Goal: Task Accomplishment & Management: Use online tool/utility

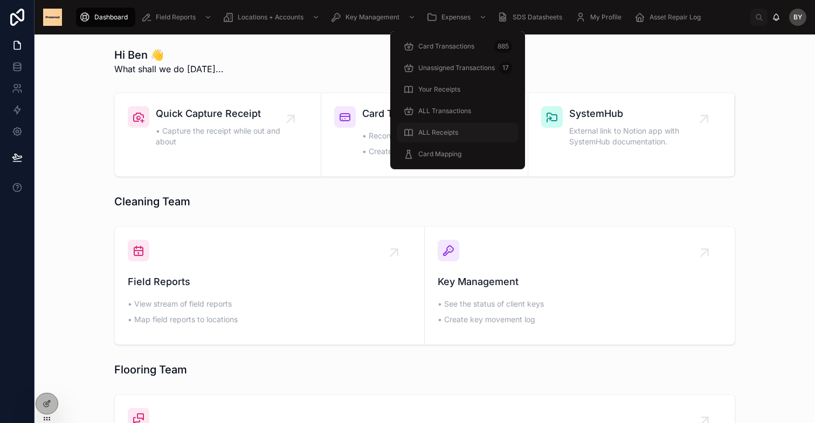
click at [450, 131] on span "ALL Receipts" at bounding box center [438, 132] width 40 height 9
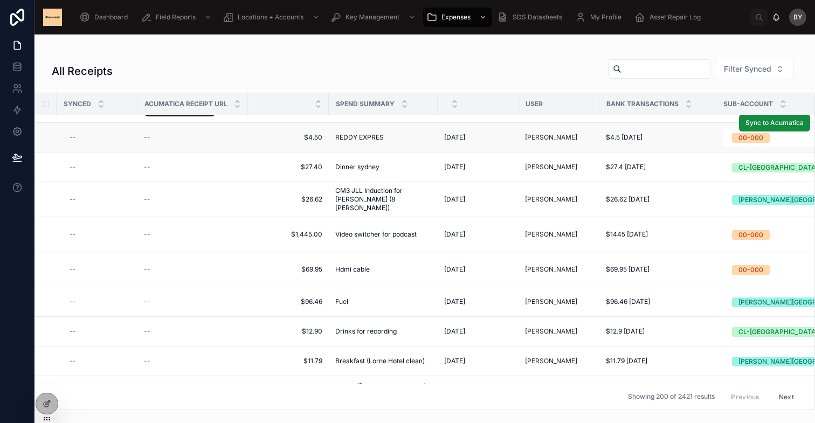
scroll to position [227, 0]
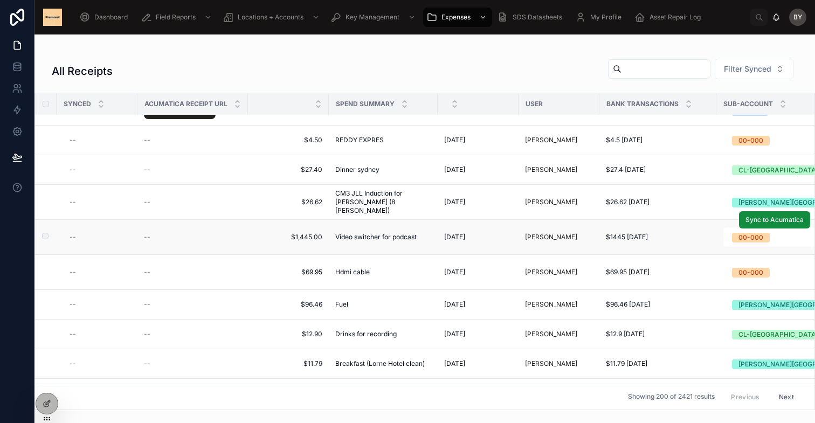
click at [589, 233] on div "[PERSON_NAME]" at bounding box center [559, 237] width 68 height 9
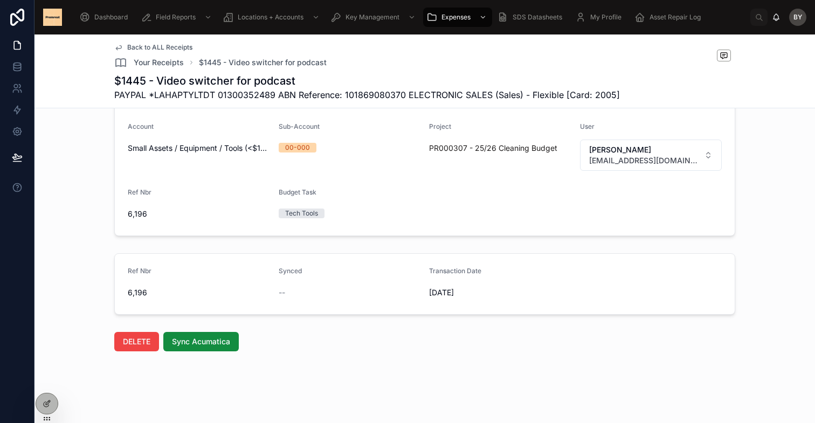
scroll to position [290, 0]
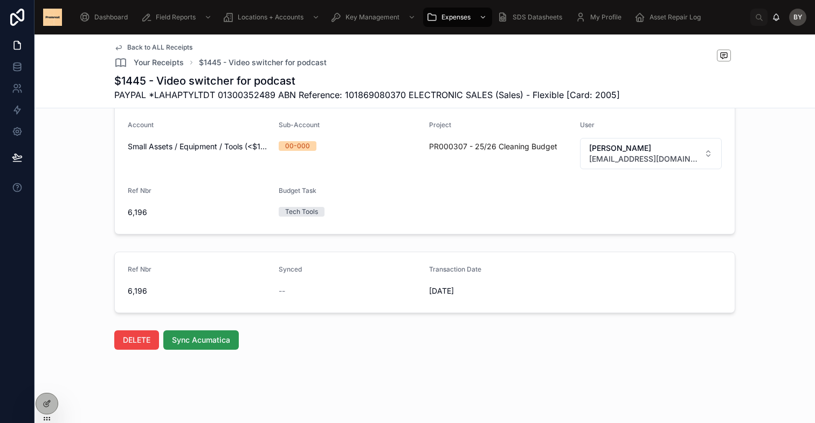
click at [215, 339] on span "Sync Acumatica" at bounding box center [201, 340] width 58 height 11
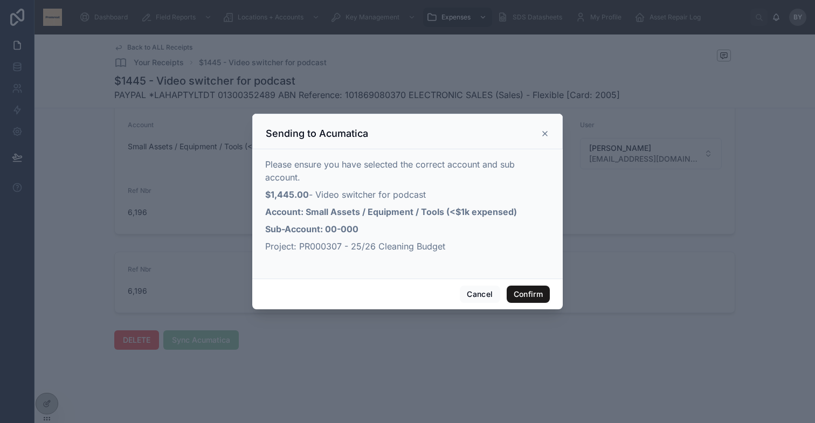
click at [524, 298] on button "Confirm" at bounding box center [527, 294] width 43 height 17
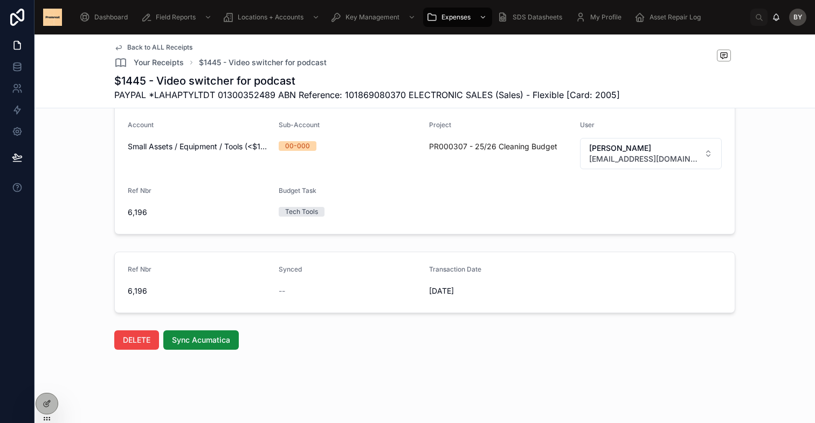
click at [149, 46] on span "Back to ALL Receipts" at bounding box center [159, 47] width 65 height 9
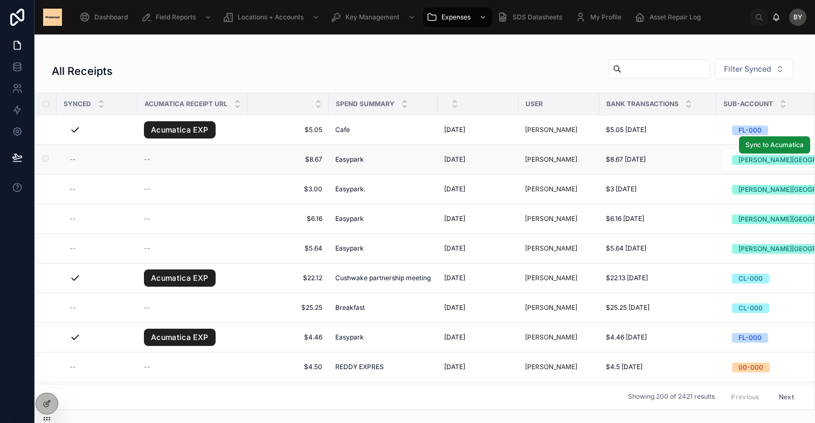
click at [512, 159] on td "[DATE] [DATE]" at bounding box center [477, 160] width 81 height 30
click at [369, 162] on div "Easypark Easypark" at bounding box center [383, 159] width 96 height 9
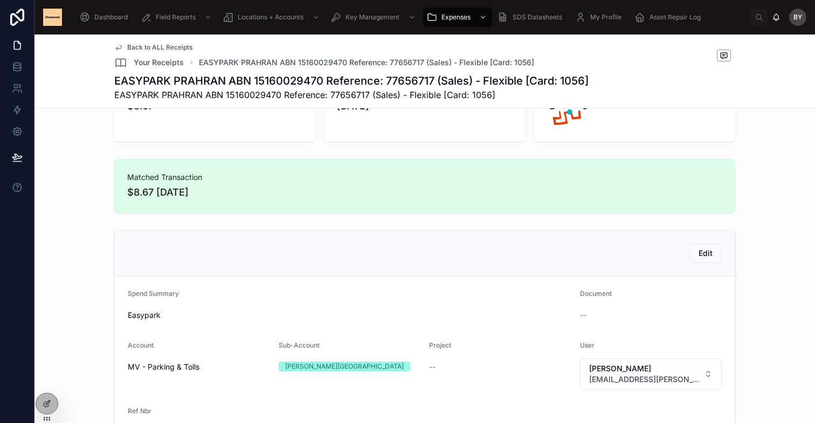
scroll to position [54, 0]
click at [706, 252] on span "Edit" at bounding box center [705, 252] width 14 height 11
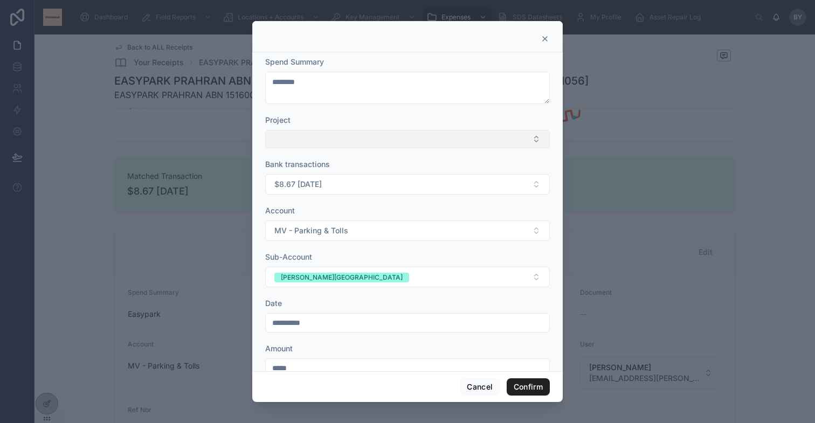
click at [497, 137] on button "Select Button" at bounding box center [407, 139] width 284 height 18
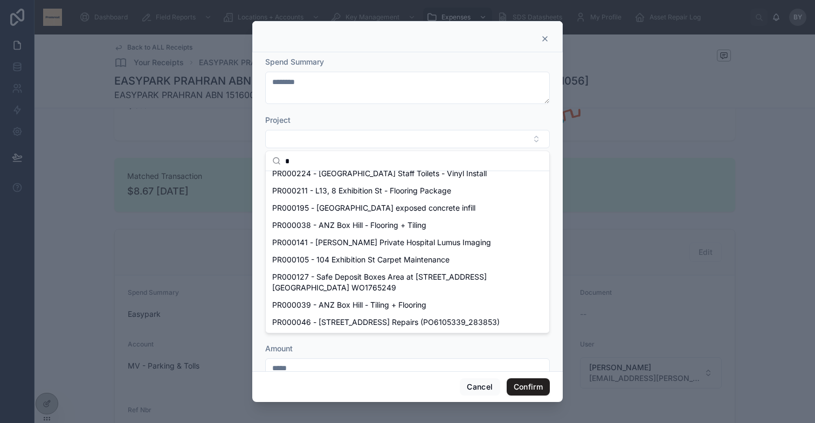
scroll to position [0, 0]
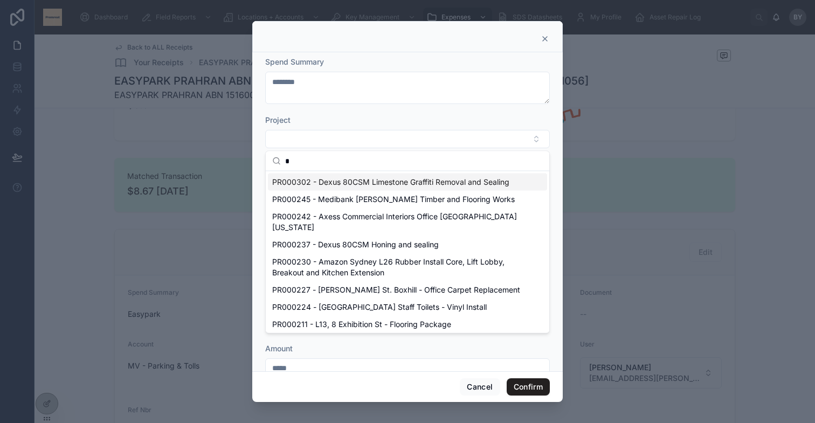
type input "*"
click at [389, 116] on div "Project" at bounding box center [407, 120] width 284 height 11
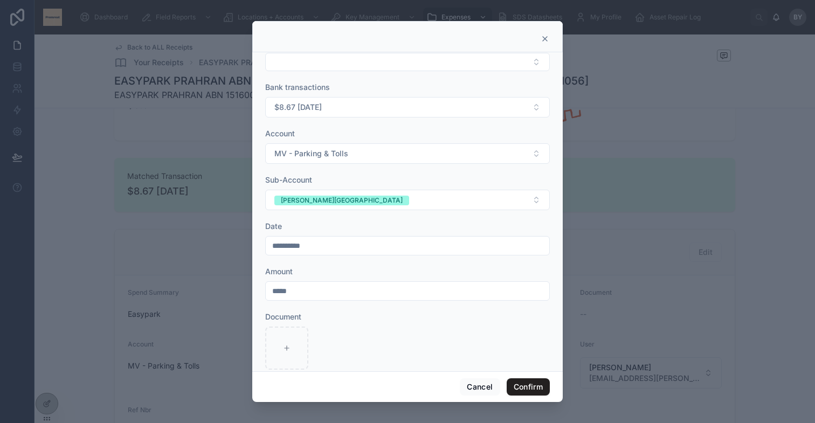
scroll to position [95, 0]
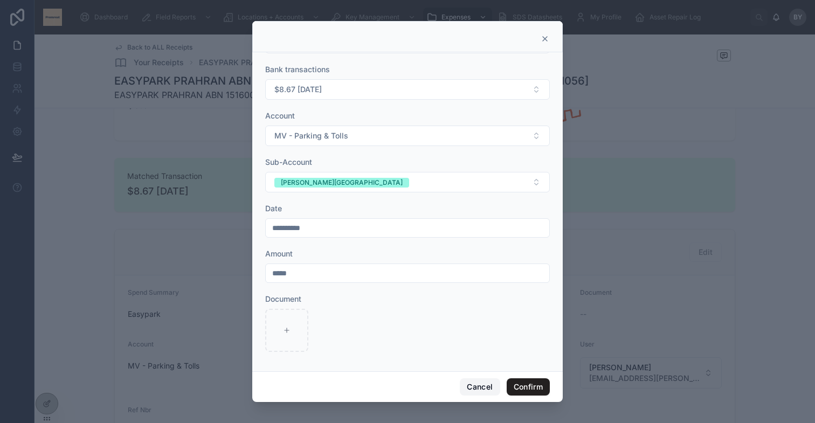
click at [487, 387] on button "Cancel" at bounding box center [480, 386] width 40 height 17
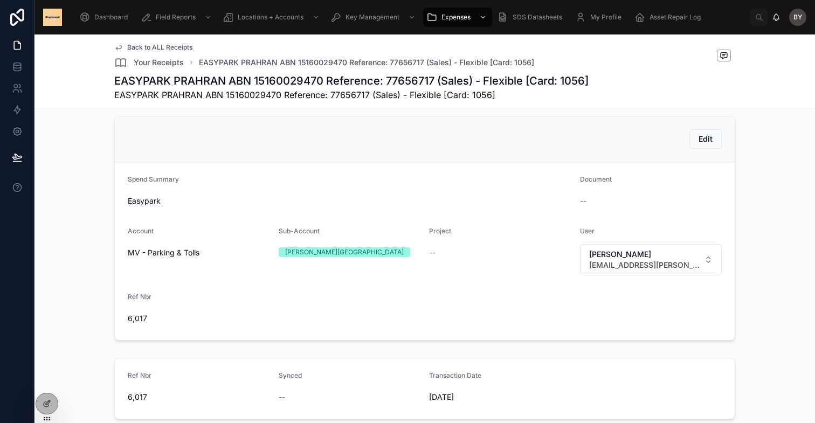
scroll to position [273, 0]
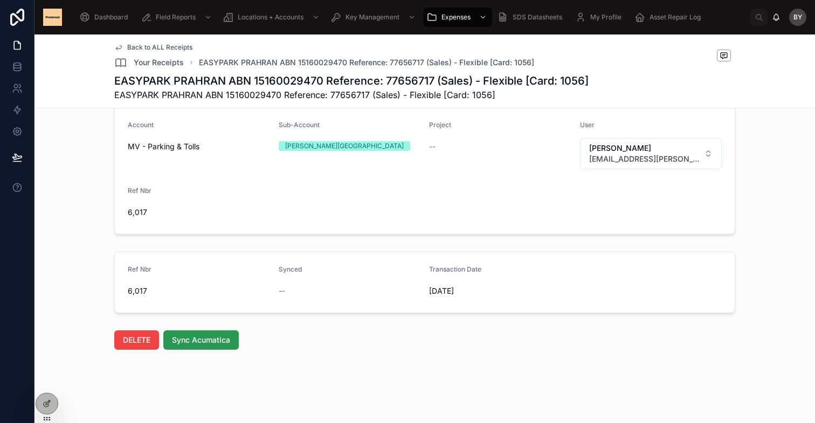
click at [219, 339] on span "Sync Acumatica" at bounding box center [201, 340] width 58 height 11
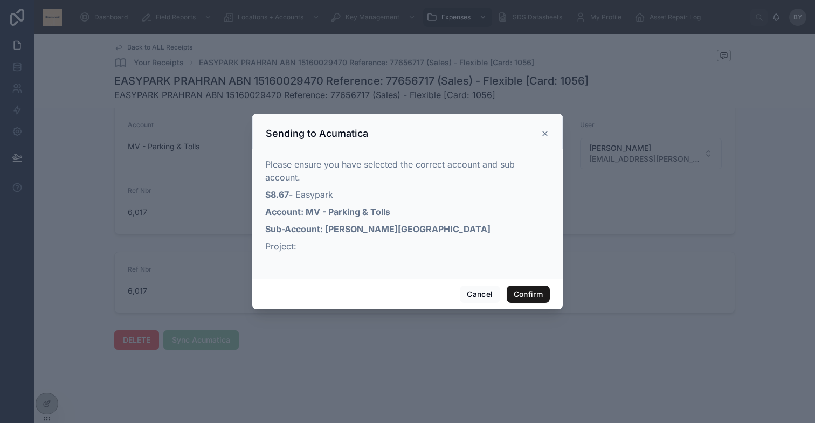
click at [536, 296] on button "Confirm" at bounding box center [527, 294] width 43 height 17
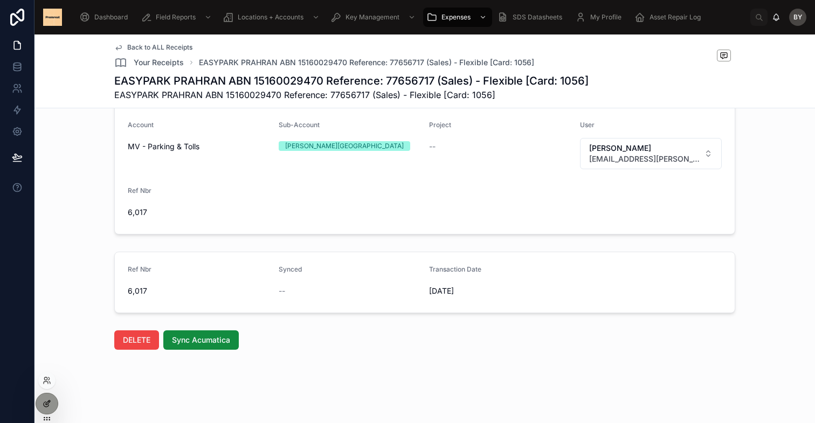
click at [48, 400] on icon at bounding box center [48, 402] width 4 height 4
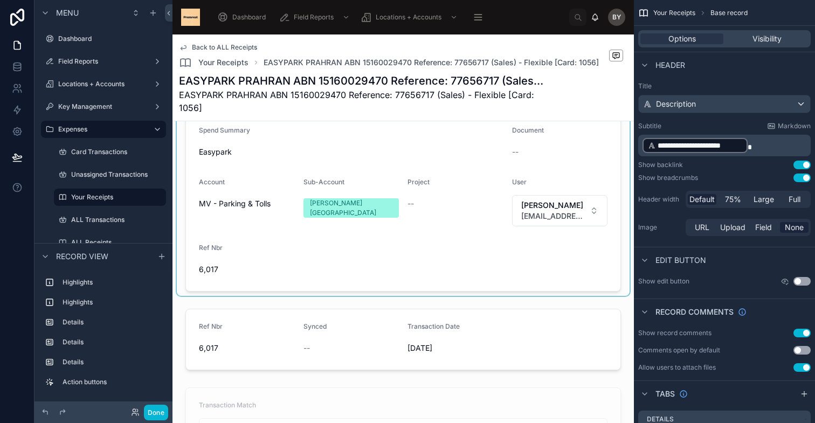
scroll to position [228, 0]
click at [396, 272] on div at bounding box center [403, 180] width 453 height 233
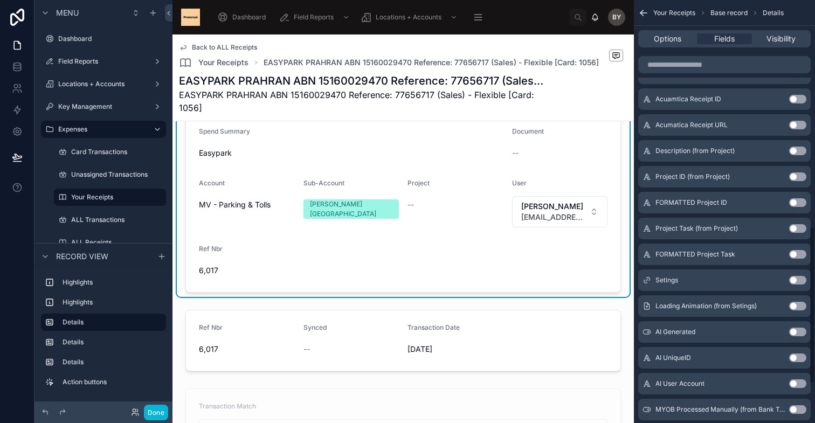
scroll to position [608, 0]
click at [797, 227] on button "Use setting" at bounding box center [797, 229] width 17 height 9
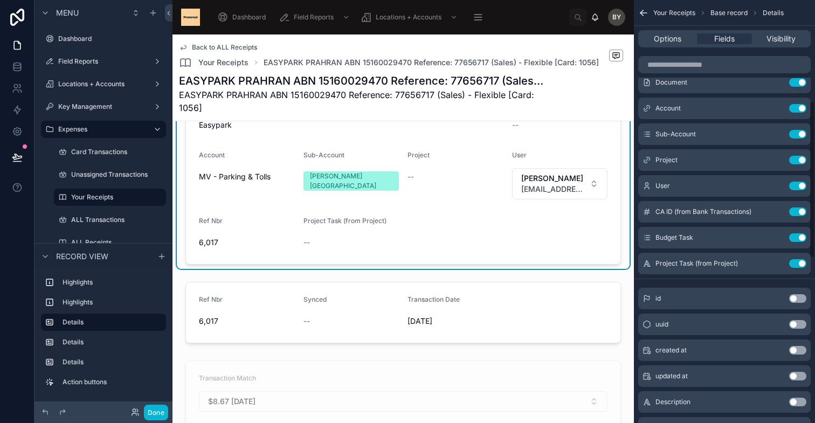
scroll to position [0, 0]
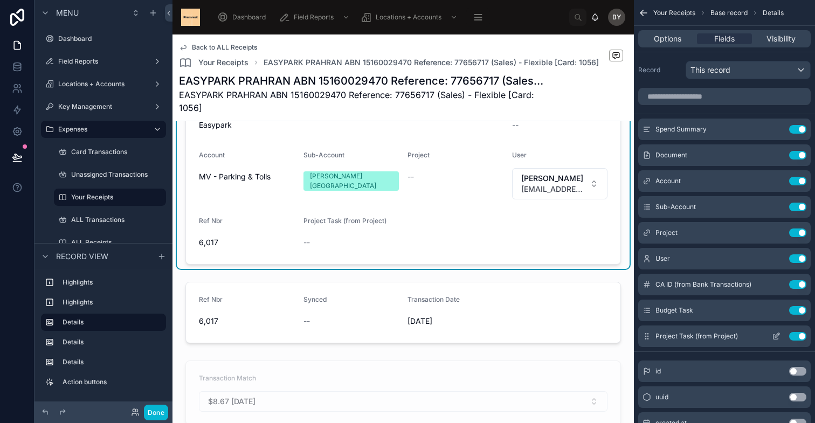
click at [799, 336] on button "Use setting" at bounding box center [797, 336] width 17 height 9
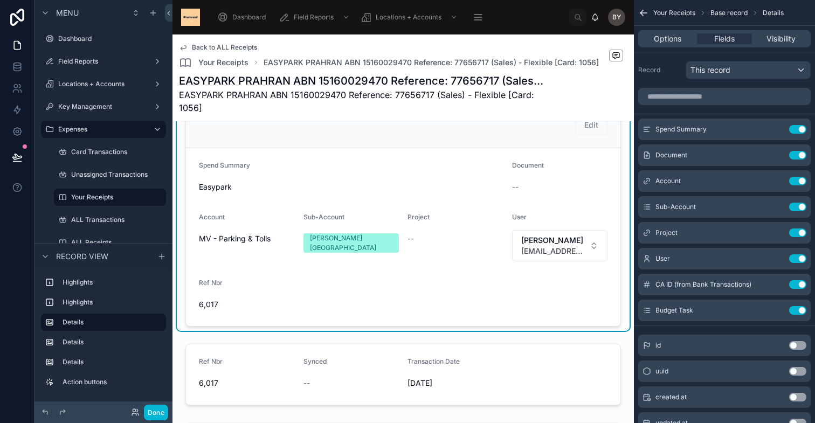
scroll to position [193, 0]
click at [413, 239] on span "--" at bounding box center [410, 239] width 6 height 11
click at [413, 274] on form "Spend Summary Easypark Document -- Account MV - Parking & Tolls Sub-Account [PE…" at bounding box center [403, 238] width 434 height 178
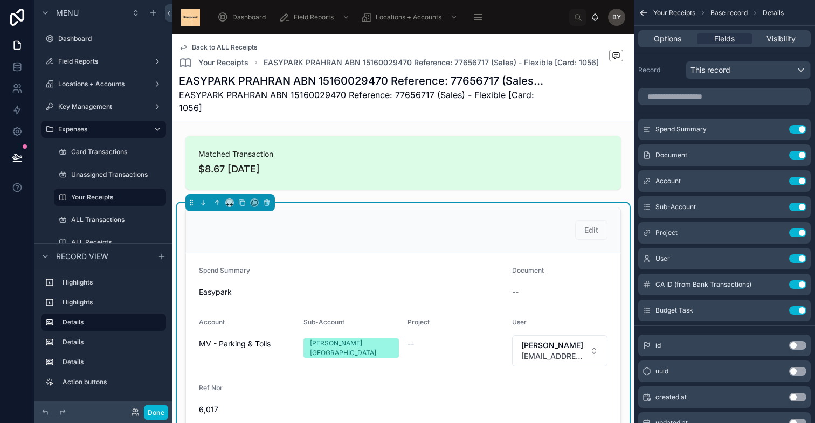
scroll to position [81, 0]
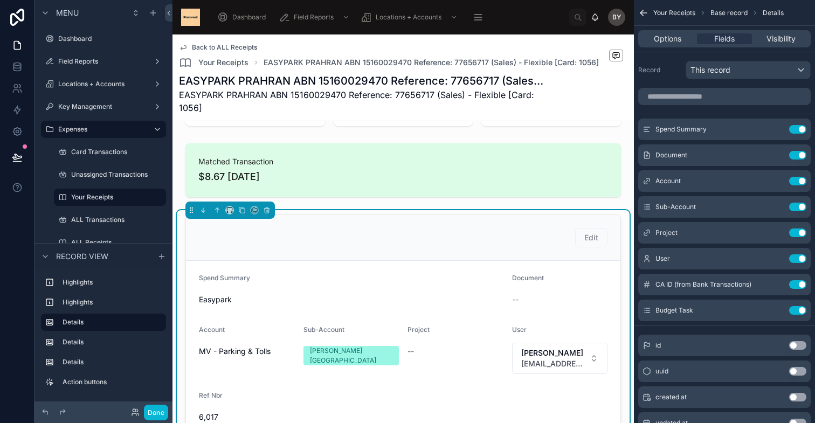
click at [222, 47] on span "Back to ALL Receipts" at bounding box center [224, 47] width 65 height 9
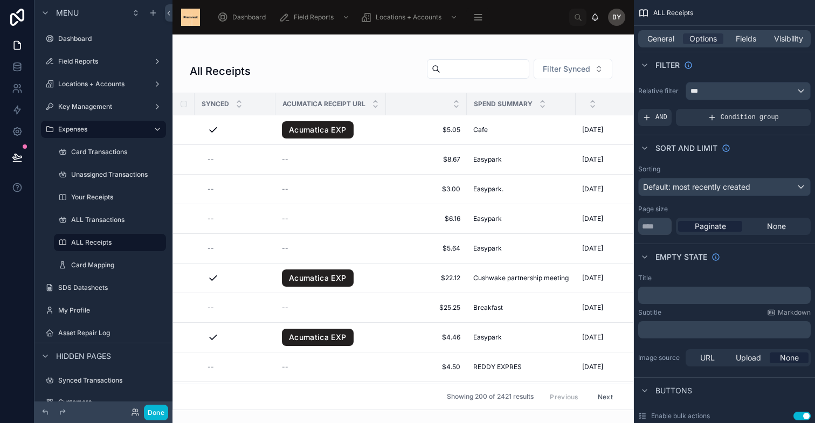
click at [386, 279] on div at bounding box center [402, 228] width 461 height 388
click at [380, 275] on td "Acumatica EXP" at bounding box center [330, 278] width 110 height 30
click at [396, 276] on span "$22.12" at bounding box center [426, 278] width 68 height 9
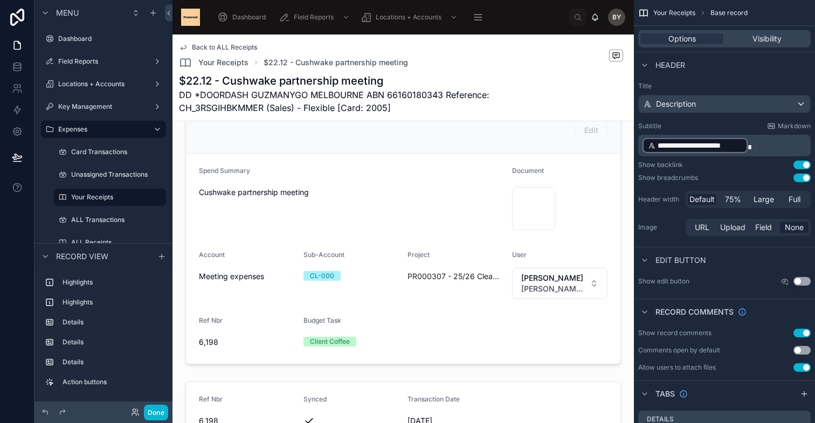
scroll to position [178, 0]
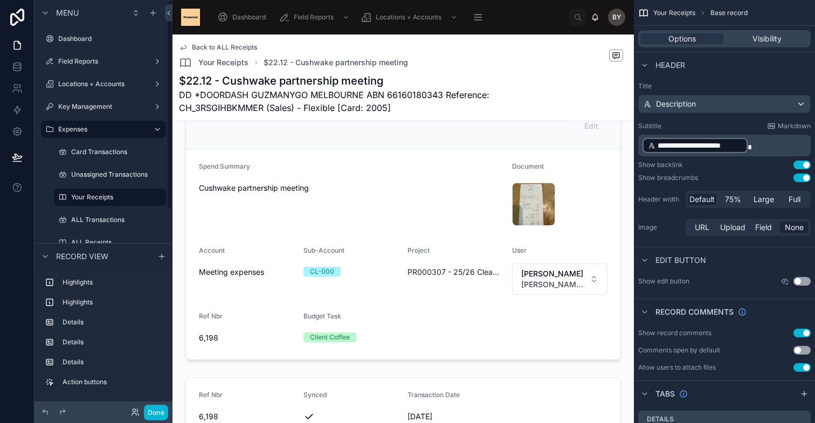
click at [207, 48] on span "Back to ALL Receipts" at bounding box center [224, 47] width 65 height 9
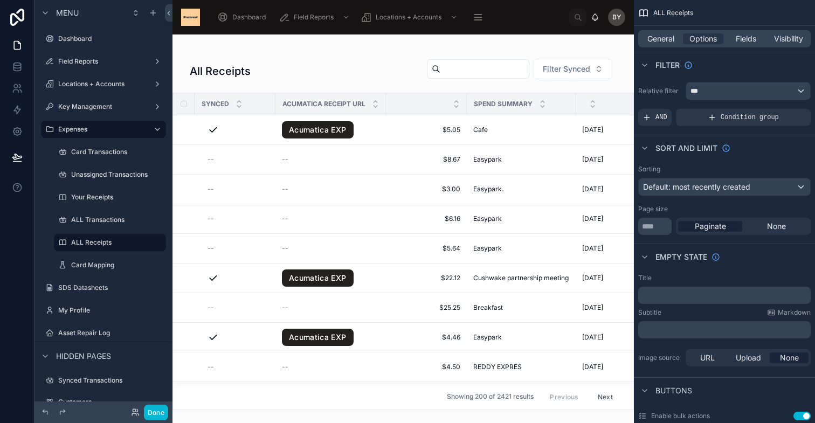
click at [417, 337] on div at bounding box center [402, 228] width 461 height 388
click at [402, 334] on span "$4.46" at bounding box center [426, 337] width 68 height 9
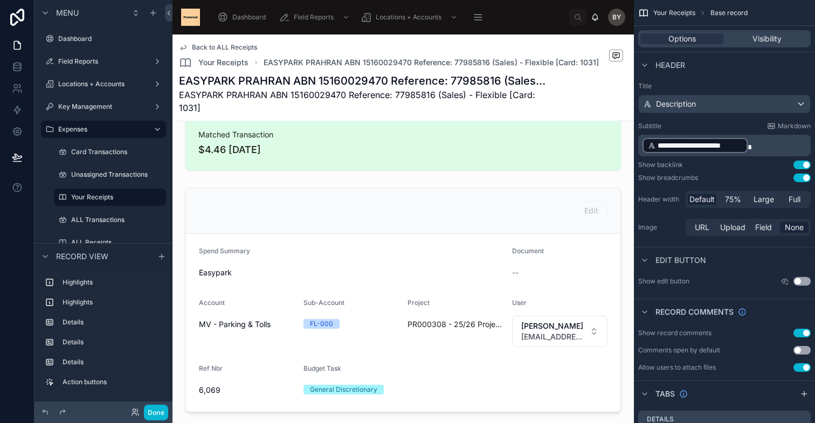
scroll to position [111, 0]
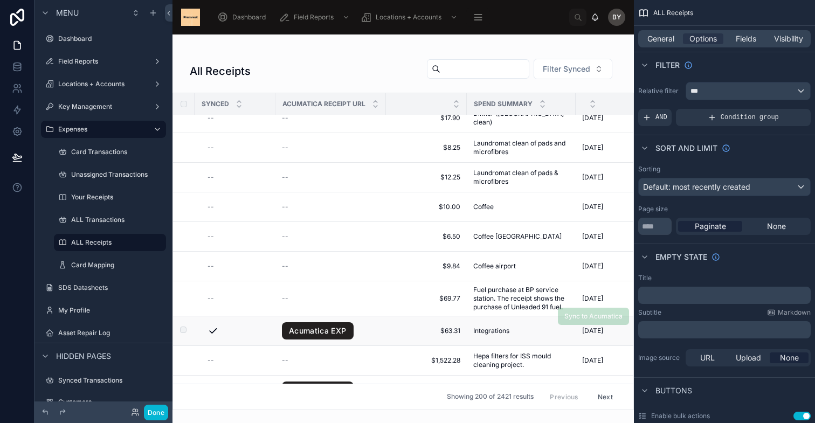
scroll to position [634, 0]
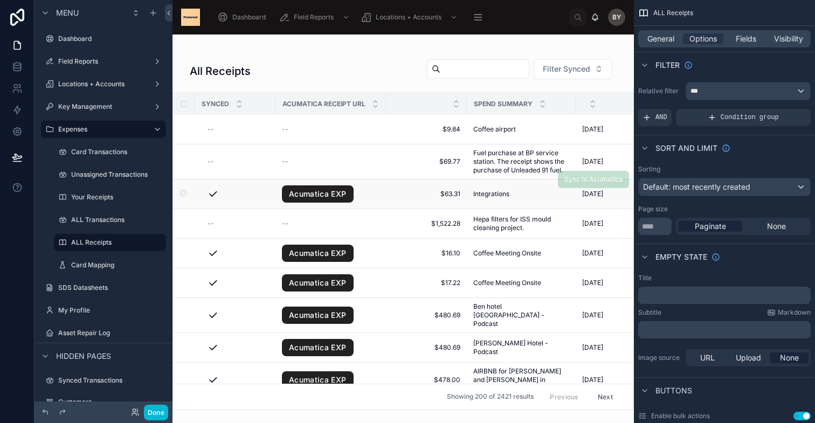
click at [407, 195] on span "$63.31" at bounding box center [426, 194] width 68 height 9
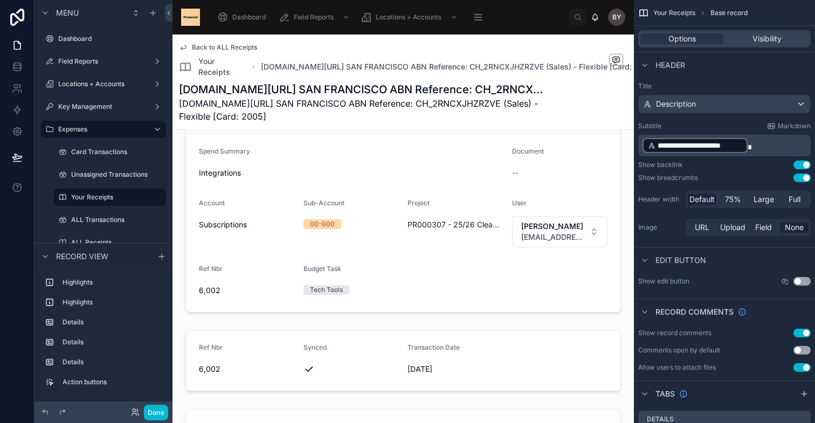
scroll to position [203, 0]
click at [214, 45] on span "Back to ALL Receipts" at bounding box center [224, 47] width 65 height 9
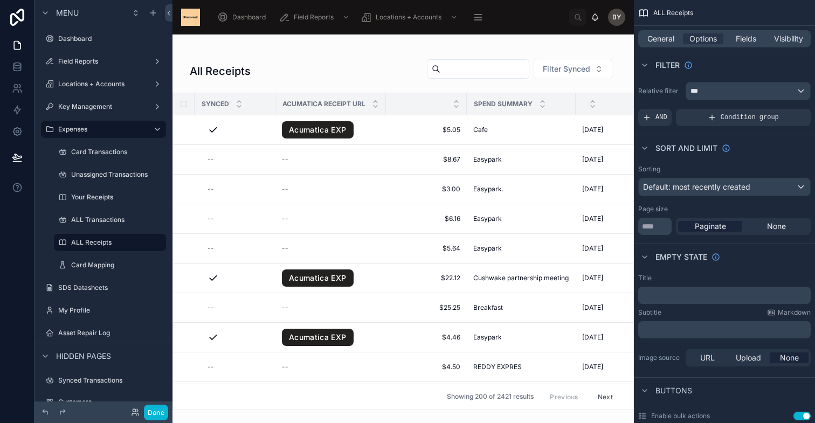
click at [595, 57] on div at bounding box center [402, 228] width 461 height 388
click at [595, 63] on button "Filter Synced" at bounding box center [572, 69] width 79 height 20
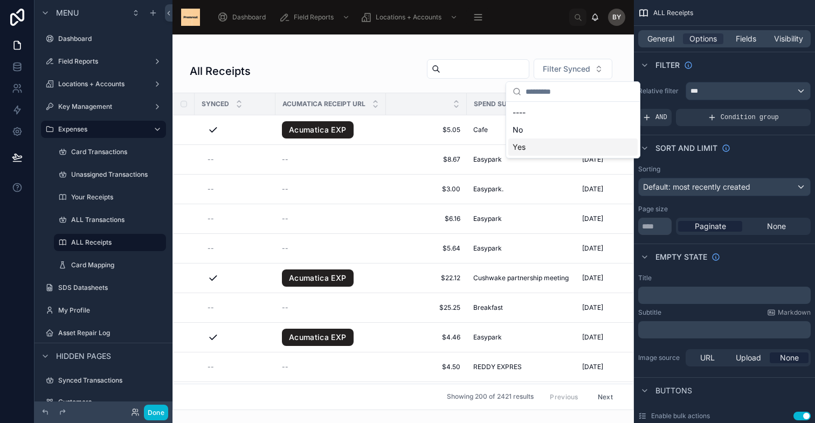
click at [559, 149] on div "Yes" at bounding box center [572, 146] width 129 height 17
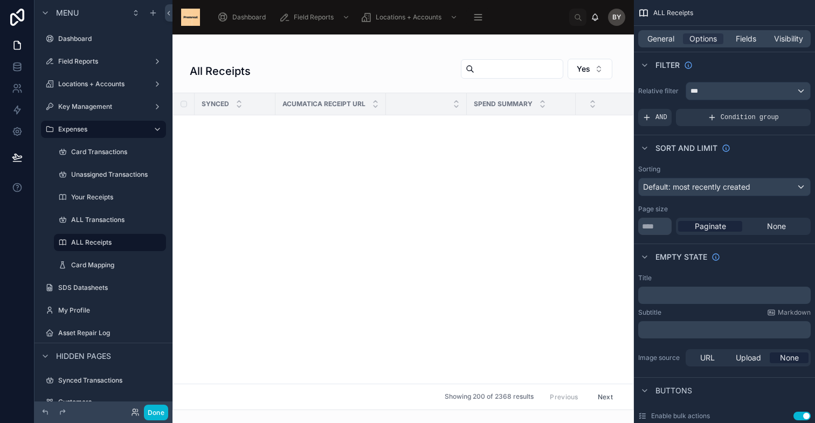
scroll to position [1711, 0]
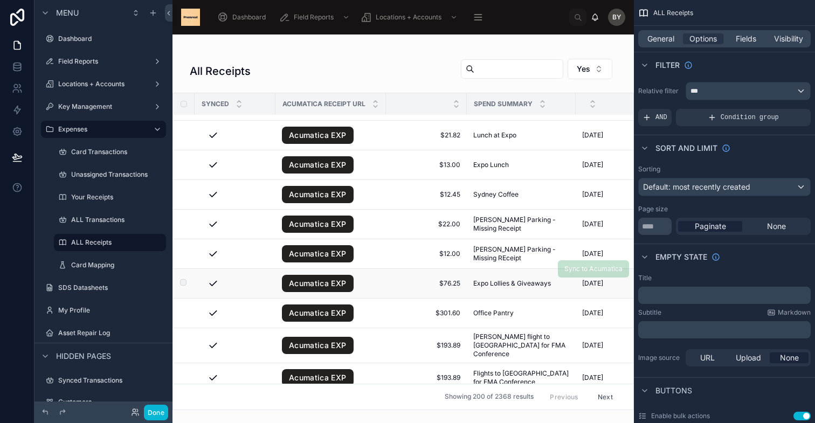
click at [512, 284] on span "Expo Lollies & Giveaways" at bounding box center [512, 283] width 78 height 9
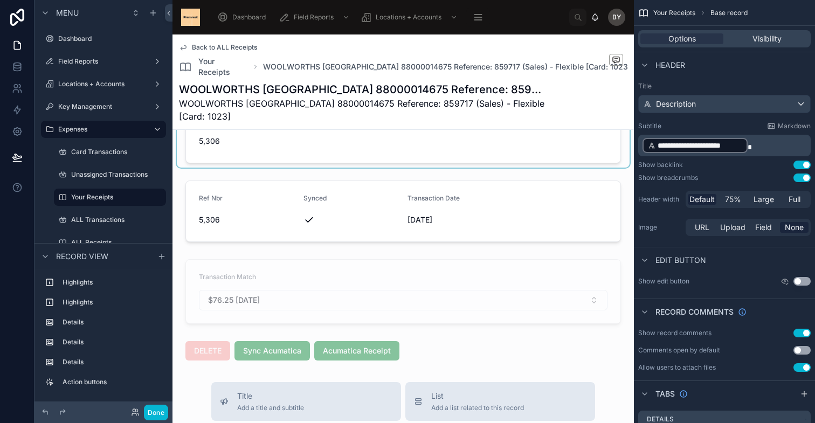
scroll to position [384, 0]
click at [159, 412] on button "Done" at bounding box center [156, 413] width 24 height 16
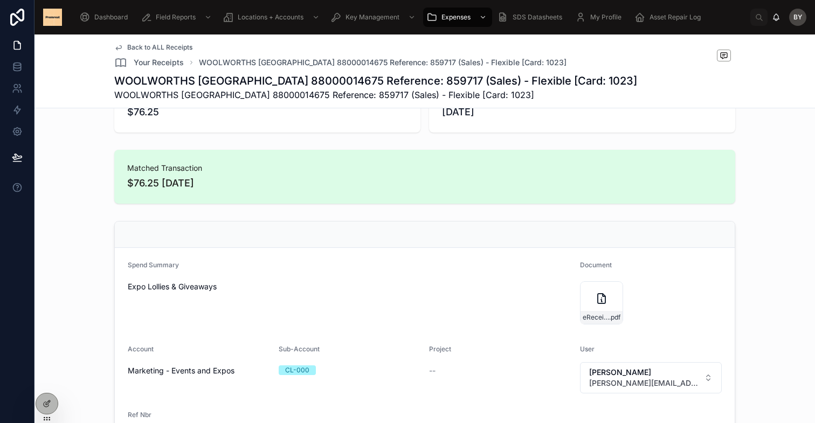
scroll to position [0, 0]
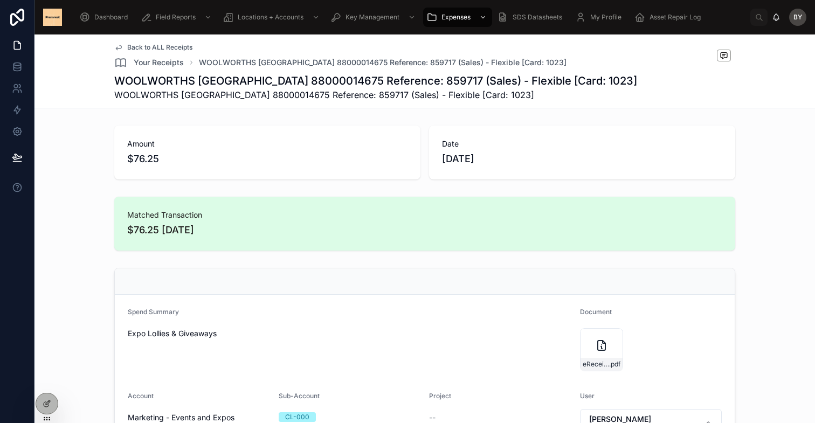
click at [126, 44] on link "Back to ALL Receipts" at bounding box center [153, 47] width 78 height 9
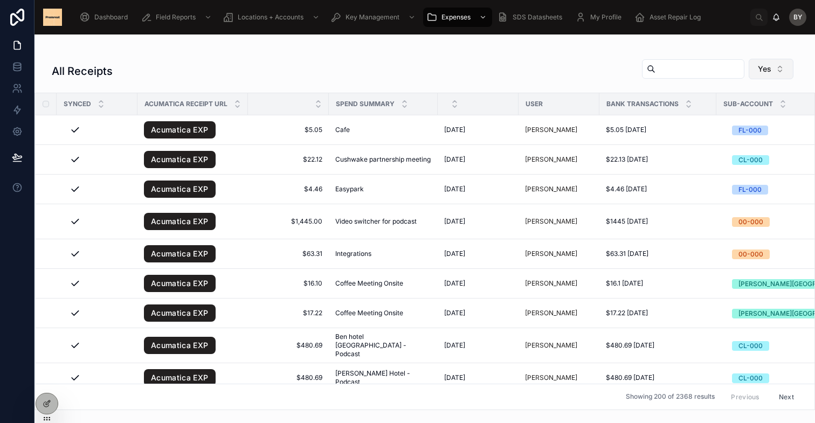
click at [770, 71] on span "Yes" at bounding box center [764, 69] width 13 height 11
click at [752, 109] on div "----" at bounding box center [747, 112] width 129 height 17
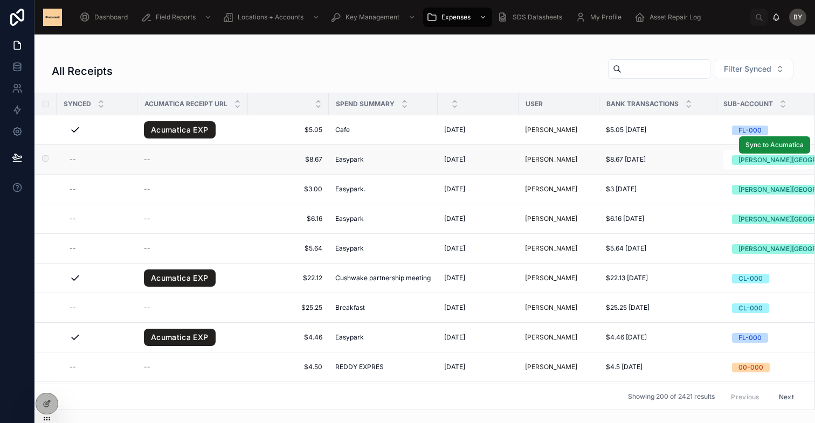
click at [355, 161] on span "Easypark" at bounding box center [349, 159] width 29 height 9
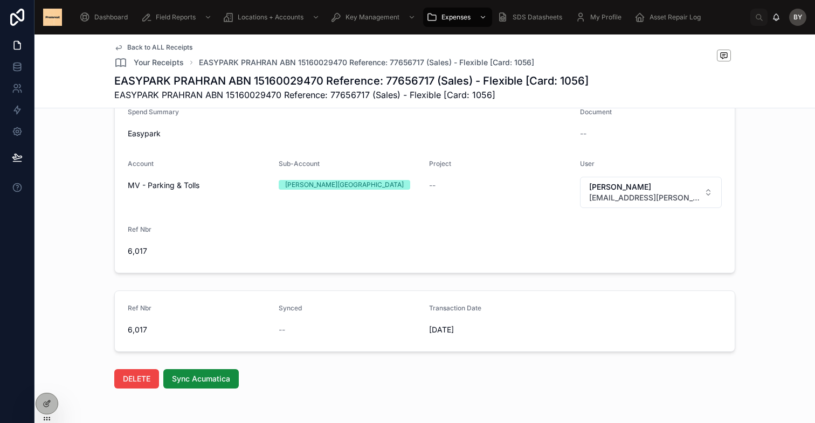
scroll to position [249, 0]
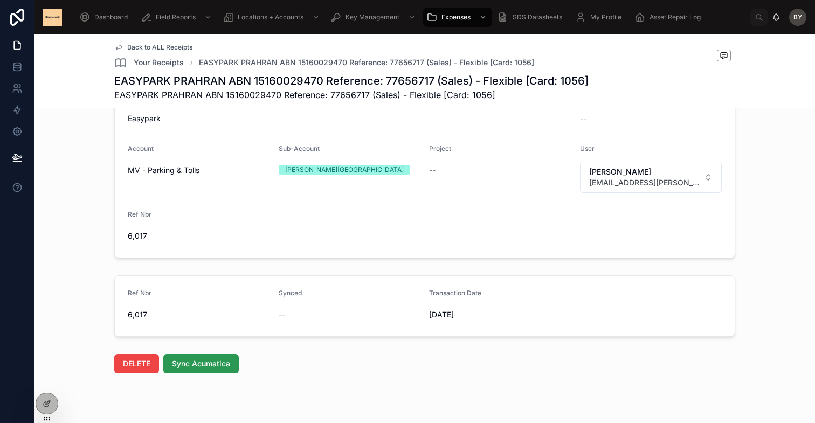
click at [197, 365] on span "Sync Acumatica" at bounding box center [201, 363] width 58 height 11
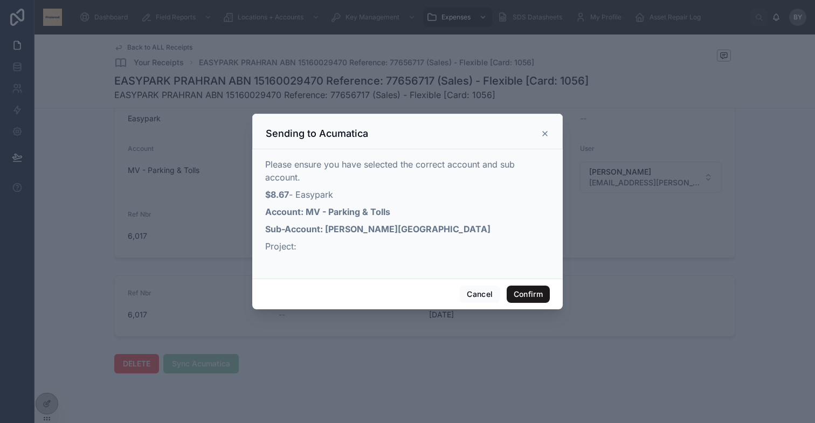
click at [531, 296] on button "Confirm" at bounding box center [527, 294] width 43 height 17
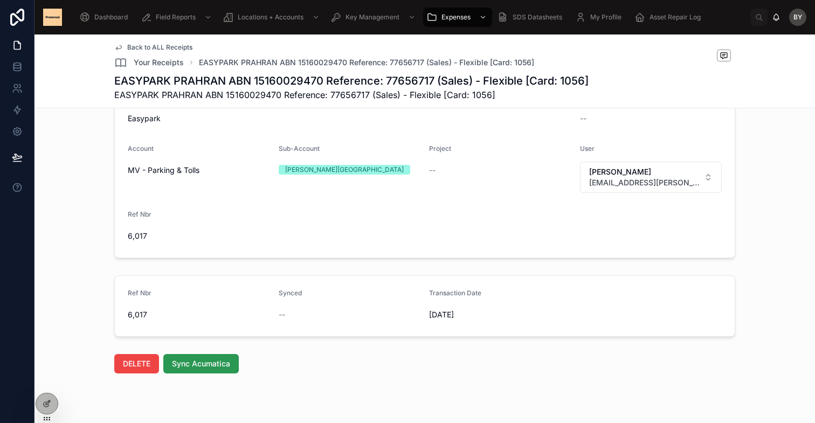
click at [218, 366] on span "Sync Acumatica" at bounding box center [201, 363] width 58 height 11
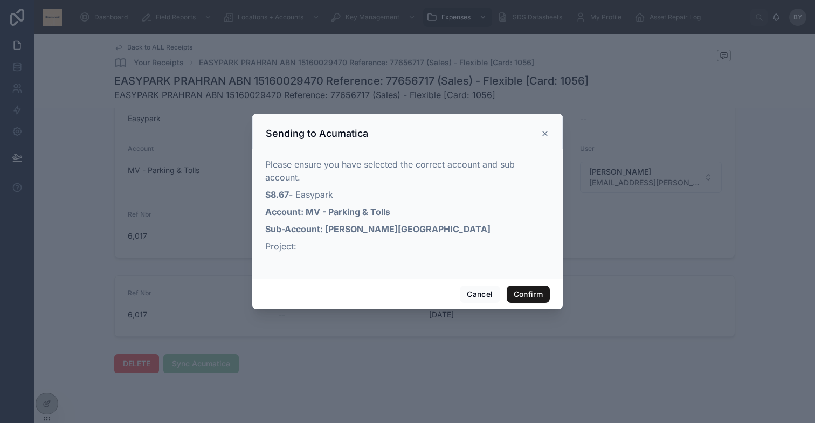
click at [529, 289] on button "Confirm" at bounding box center [527, 294] width 43 height 17
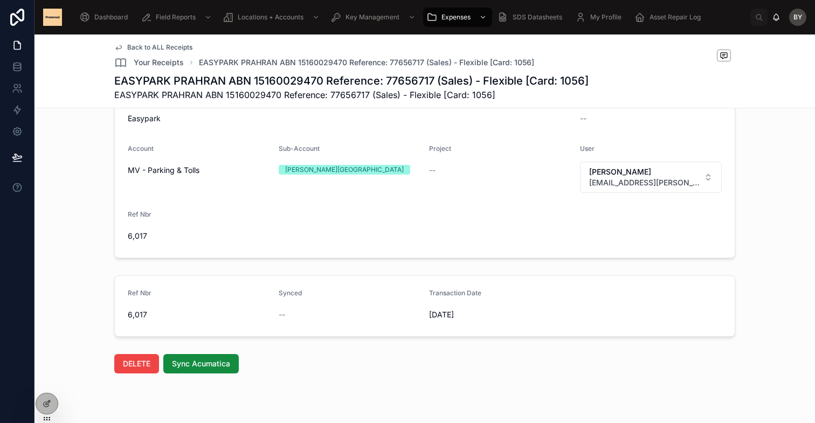
scroll to position [234, 0]
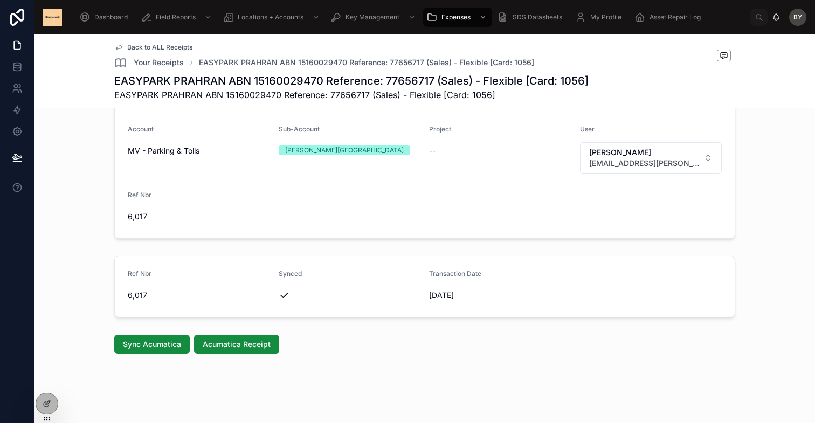
click at [179, 43] on span "Back to ALL Receipts" at bounding box center [159, 47] width 65 height 9
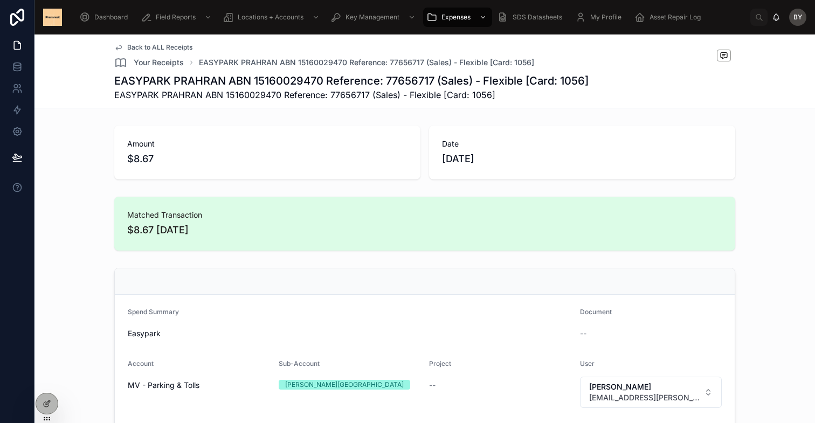
click at [159, 47] on span "Back to ALL Receipts" at bounding box center [159, 47] width 65 height 9
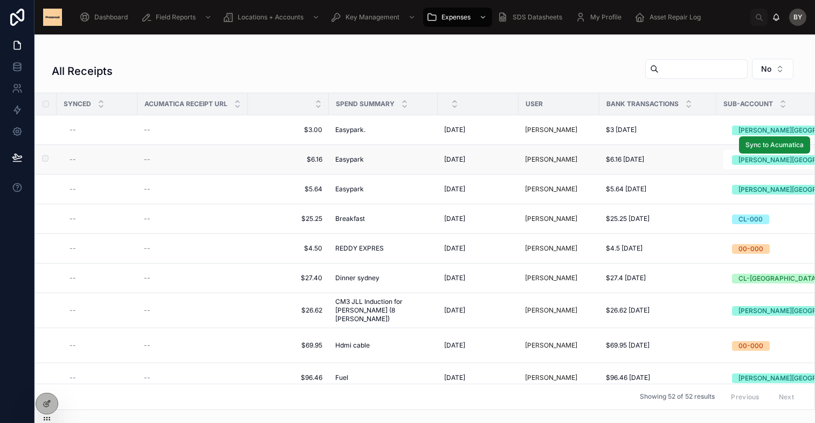
click at [631, 158] on span "$6.16 [DATE]" at bounding box center [625, 159] width 38 height 9
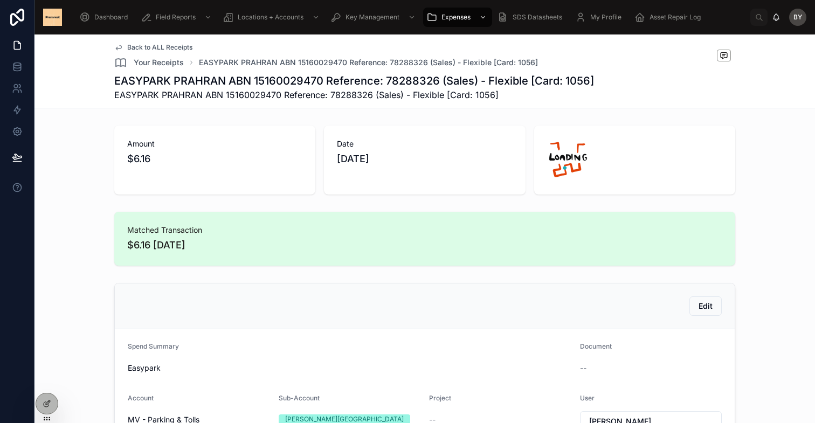
scroll to position [273, 0]
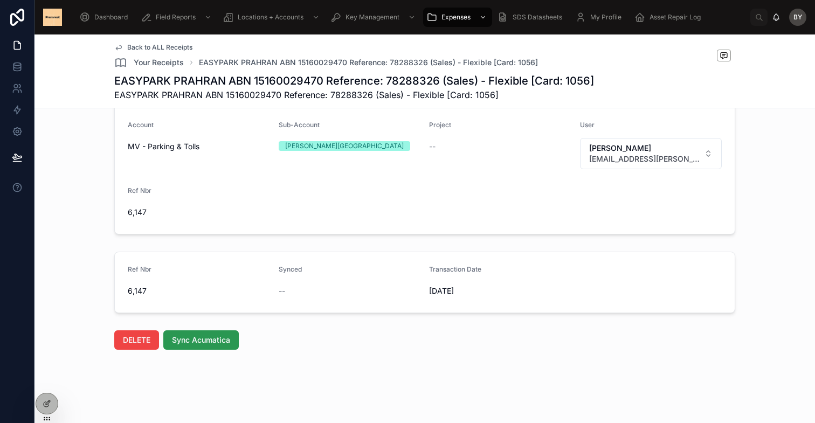
click at [218, 336] on span "Sync Acumatica" at bounding box center [201, 340] width 58 height 11
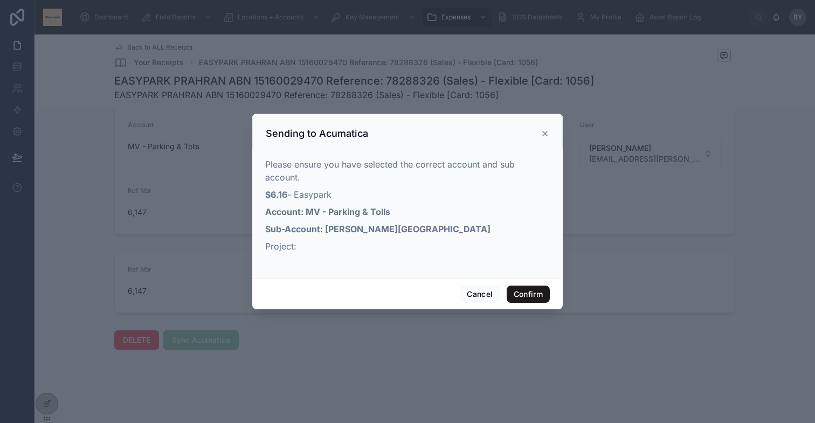
click at [525, 293] on button "Confirm" at bounding box center [527, 294] width 43 height 17
